Goal: Use online tool/utility: Utilize a website feature to perform a specific function

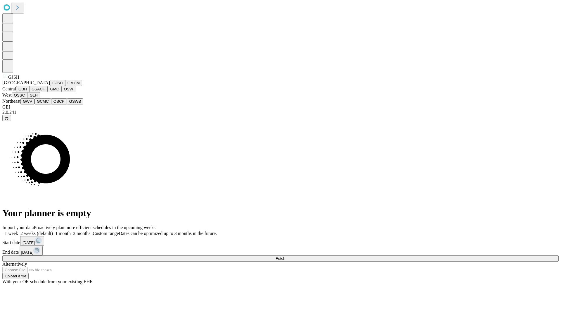
click at [50, 86] on button "GJSH" at bounding box center [57, 83] width 15 height 6
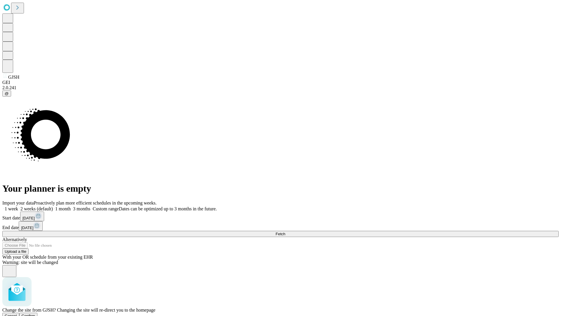
click at [35, 313] on span "Confirm" at bounding box center [29, 315] width 14 height 4
click at [71, 206] on label "1 month" at bounding box center [62, 208] width 18 height 5
click at [285, 232] on span "Fetch" at bounding box center [281, 234] width 10 height 4
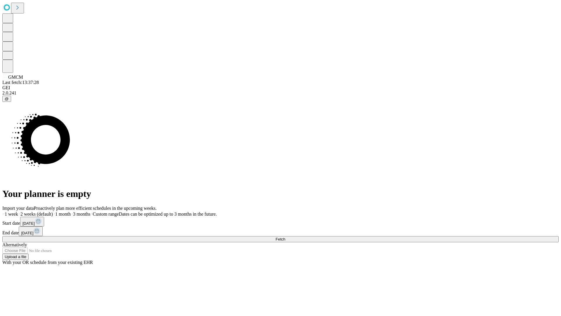
click at [71, 211] on label "1 month" at bounding box center [62, 213] width 18 height 5
click at [285, 237] on span "Fetch" at bounding box center [281, 239] width 10 height 4
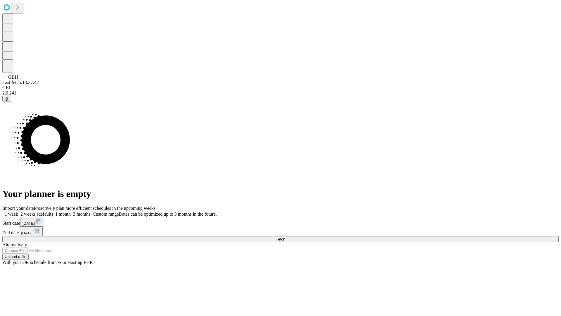
click at [71, 211] on label "1 month" at bounding box center [62, 213] width 18 height 5
click at [285, 237] on span "Fetch" at bounding box center [281, 239] width 10 height 4
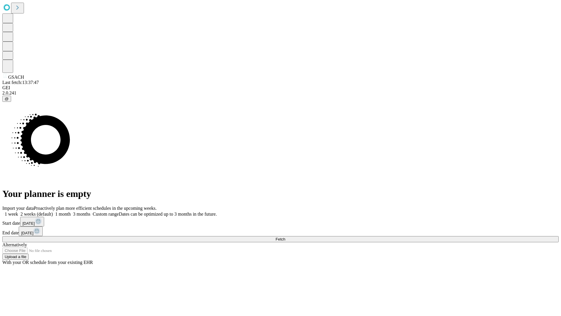
click at [71, 211] on label "1 month" at bounding box center [62, 213] width 18 height 5
click at [285, 237] on span "Fetch" at bounding box center [281, 239] width 10 height 4
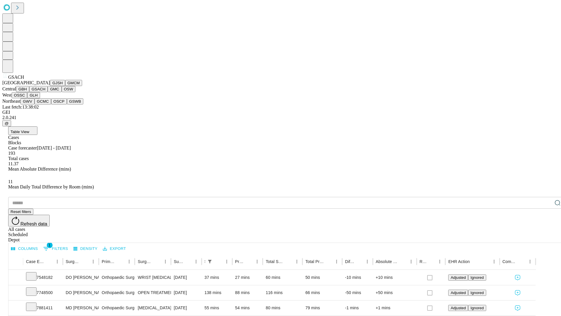
click at [48, 92] on button "GMC" at bounding box center [55, 89] width 14 height 6
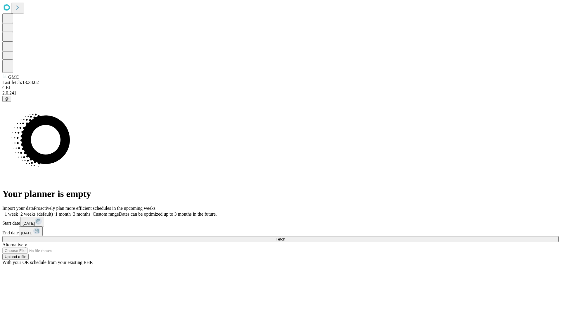
click at [71, 211] on label "1 month" at bounding box center [62, 213] width 18 height 5
click at [285, 237] on span "Fetch" at bounding box center [281, 239] width 10 height 4
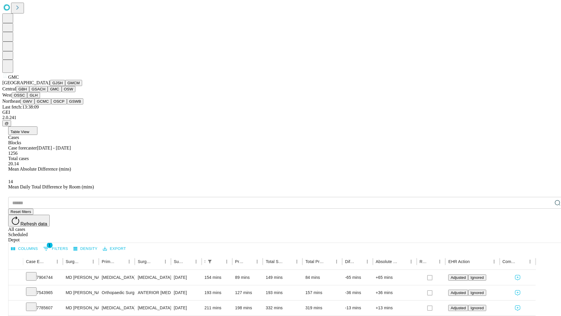
click at [62, 92] on button "OSW" at bounding box center [69, 89] width 14 height 6
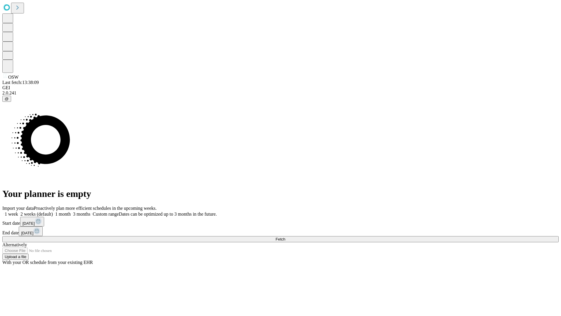
click at [71, 211] on label "1 month" at bounding box center [62, 213] width 18 height 5
click at [285, 237] on span "Fetch" at bounding box center [281, 239] width 10 height 4
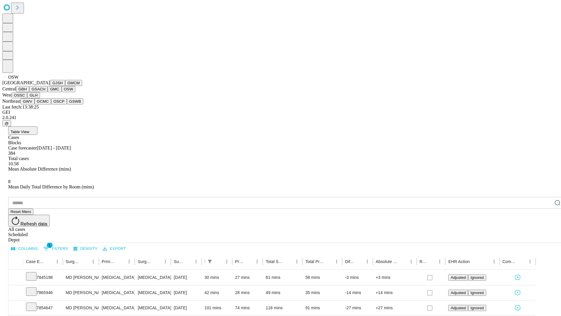
click at [27, 98] on button "OSSC" at bounding box center [20, 95] width 16 height 6
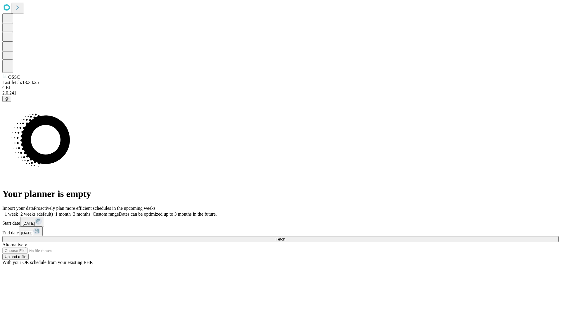
click at [71, 211] on label "1 month" at bounding box center [62, 213] width 18 height 5
click at [285, 237] on span "Fetch" at bounding box center [281, 239] width 10 height 4
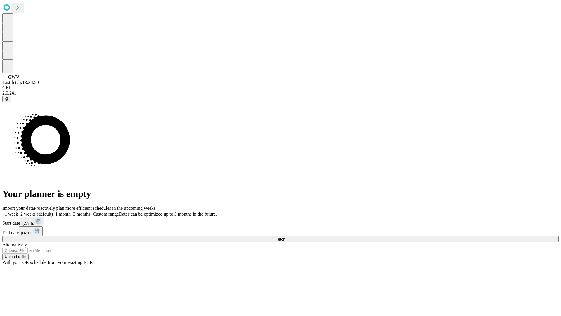
click at [285, 237] on span "Fetch" at bounding box center [281, 239] width 10 height 4
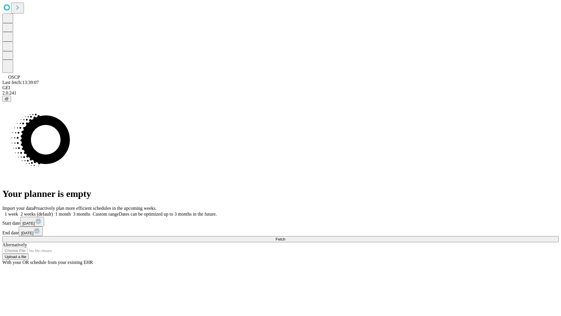
click at [71, 211] on label "1 month" at bounding box center [62, 213] width 18 height 5
click at [285, 237] on span "Fetch" at bounding box center [281, 239] width 10 height 4
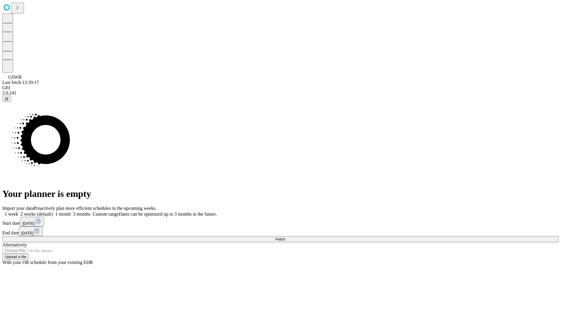
click at [71, 211] on label "1 month" at bounding box center [62, 213] width 18 height 5
click at [285, 237] on span "Fetch" at bounding box center [281, 239] width 10 height 4
